Goal: Task Accomplishment & Management: Use online tool/utility

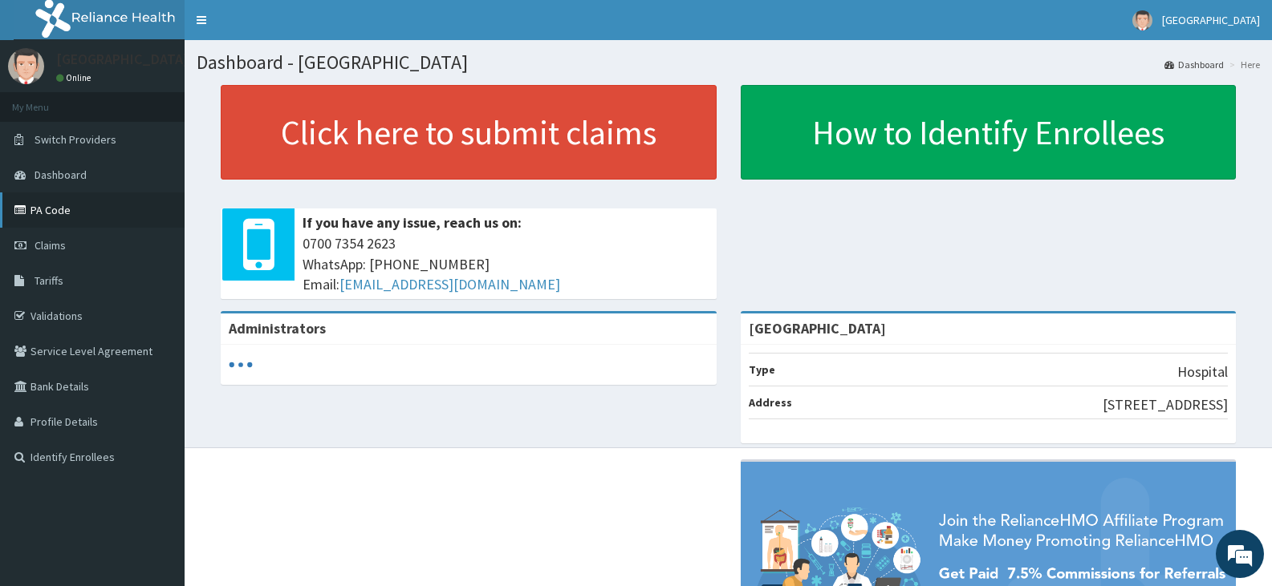
click at [50, 205] on link "PA Code" at bounding box center [92, 210] width 185 height 35
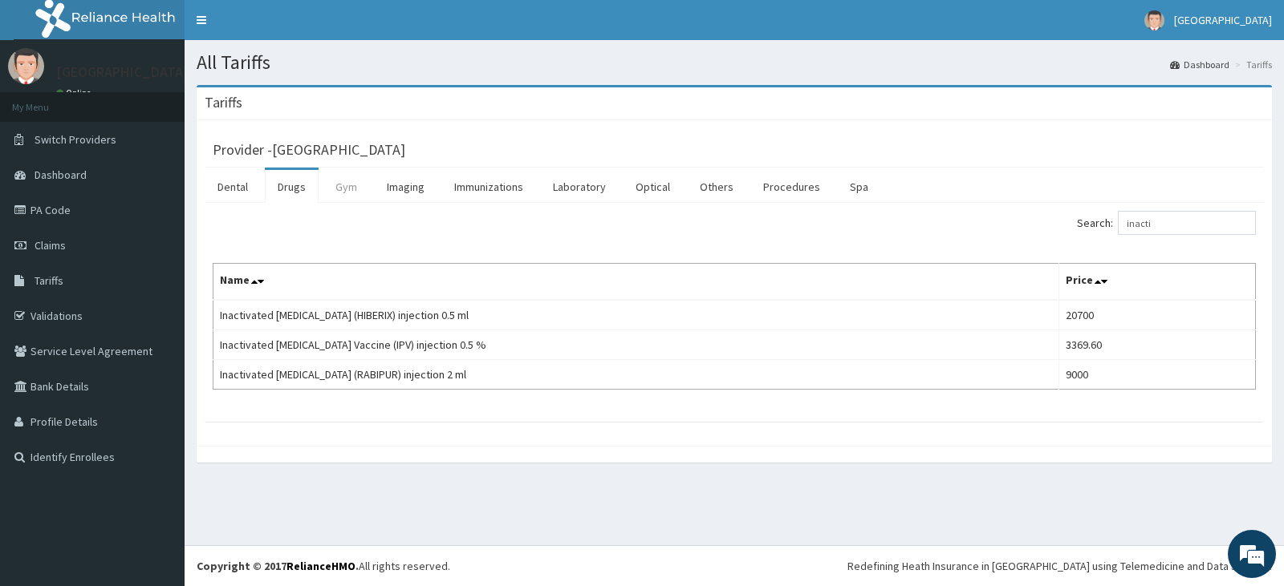
click at [347, 189] on link "Gym" at bounding box center [346, 187] width 47 height 34
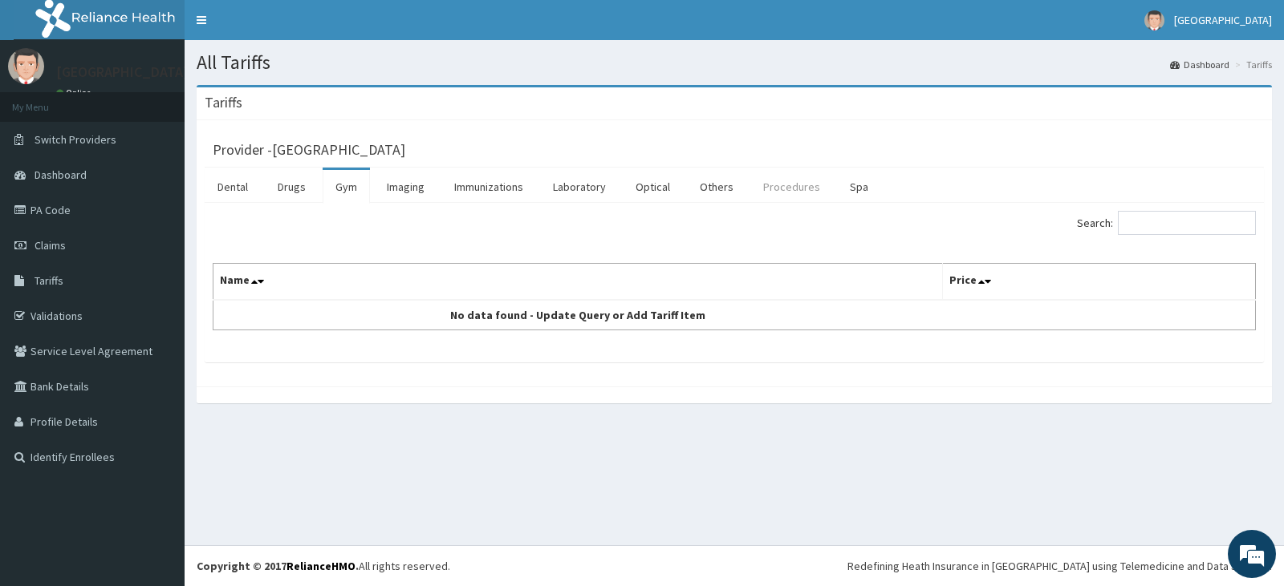
click at [785, 189] on link "Procedures" at bounding box center [791, 187] width 83 height 34
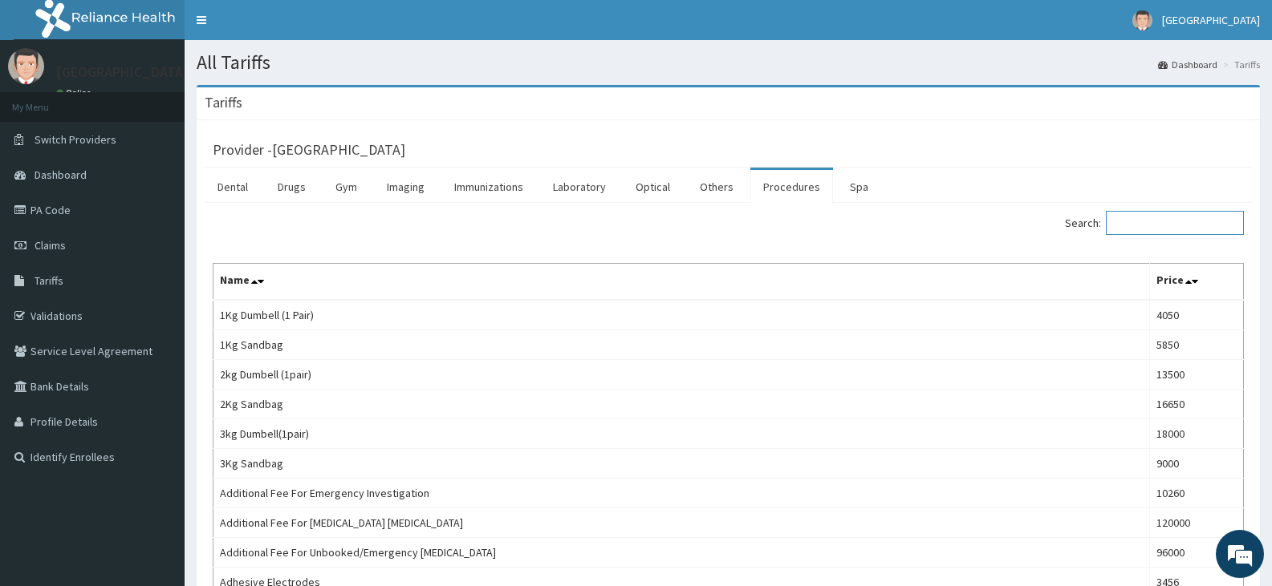
drag, startPoint x: 1124, startPoint y: 221, endPoint x: 1170, endPoint y: 212, distance: 46.6
click at [1122, 222] on input "Search:" at bounding box center [1174, 223] width 138 height 24
click at [1122, 224] on input "Search:" at bounding box center [1174, 223] width 138 height 24
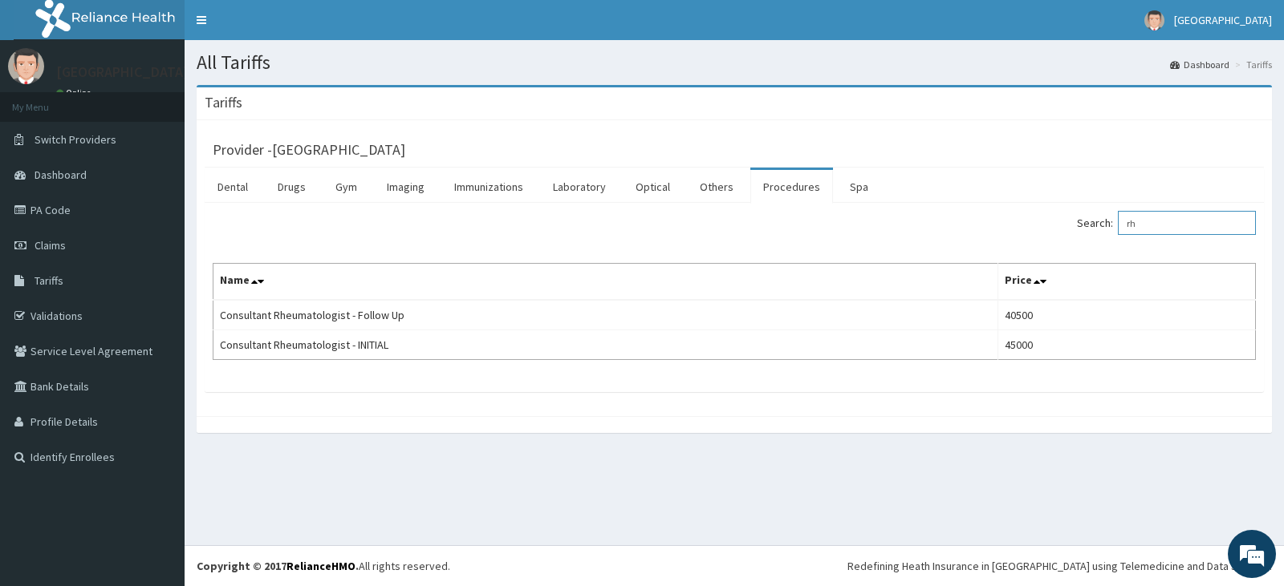
type input "r"
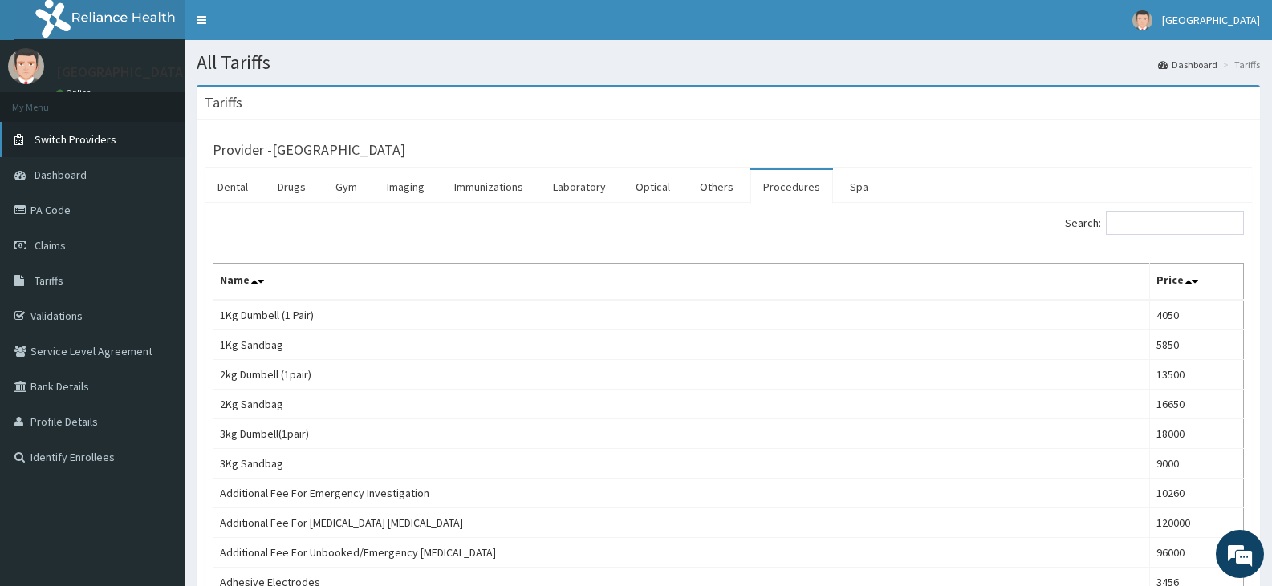
click at [172, 123] on link "Switch Providers" at bounding box center [92, 139] width 185 height 35
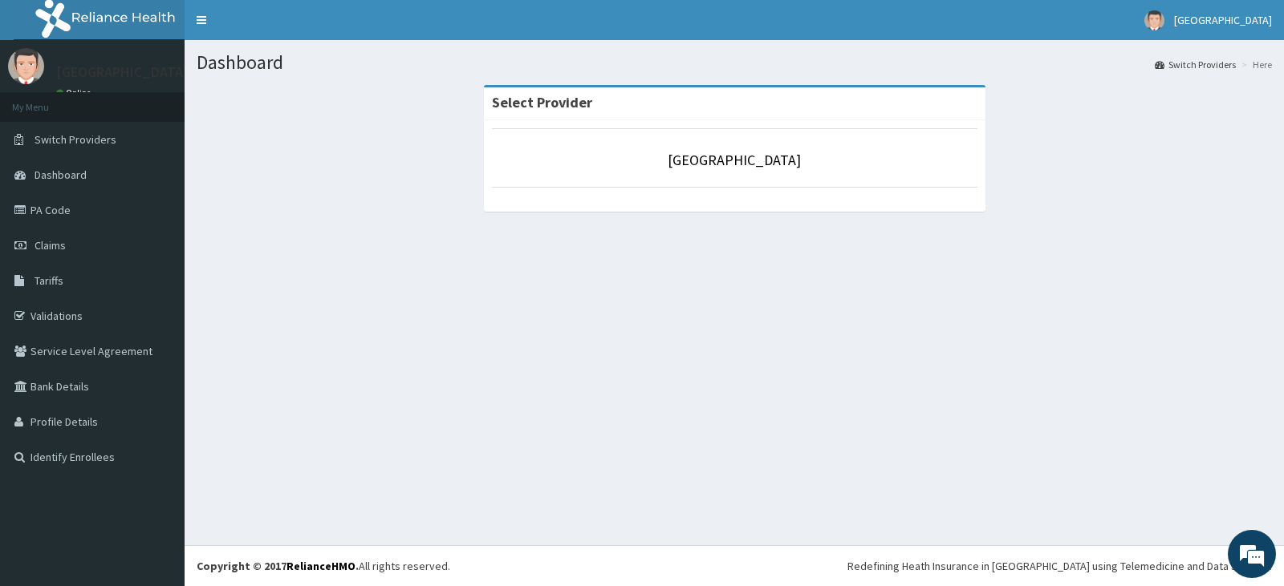
drag, startPoint x: 986, startPoint y: 131, endPoint x: 996, endPoint y: 143, distance: 15.4
click at [988, 132] on div "Select Provider [GEOGRAPHIC_DATA]" at bounding box center [734, 156] width 525 height 143
click at [992, 138] on div "Select Provider [GEOGRAPHIC_DATA]" at bounding box center [734, 156] width 525 height 143
